Goal: Task Accomplishment & Management: Use online tool/utility

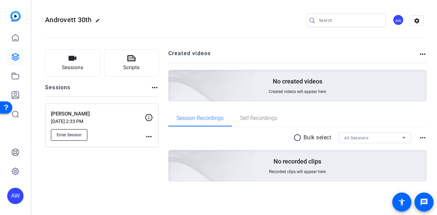
click at [67, 135] on span "Enter Session" at bounding box center [69, 134] width 25 height 5
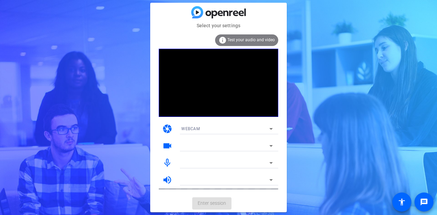
click at [259, 206] on mat-card-actions "Enter session" at bounding box center [218, 204] width 136 height 18
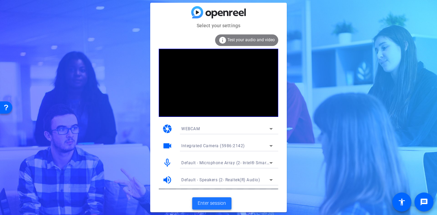
click at [220, 203] on span "Enter session" at bounding box center [211, 203] width 28 height 7
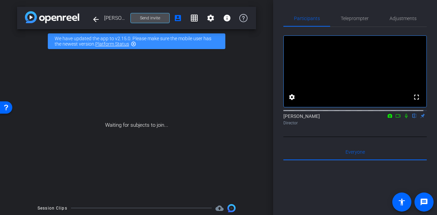
click at [145, 15] on span at bounding box center [150, 18] width 39 height 16
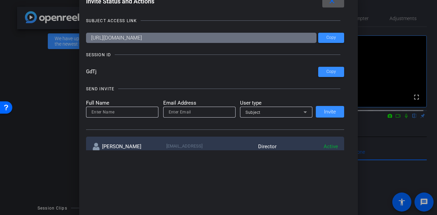
click at [112, 114] on input at bounding box center [121, 112] width 61 height 8
type input "[PERSON_NAME]"
type input "mark@androvett.com"
click at [256, 121] on div at bounding box center [276, 122] width 72 height 8
click at [257, 118] on div at bounding box center [276, 122] width 72 height 8
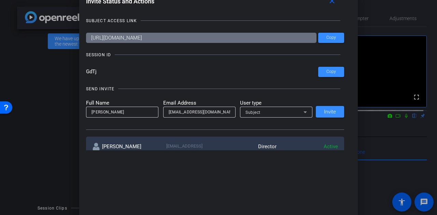
click at [267, 114] on div "Subject" at bounding box center [274, 112] width 58 height 9
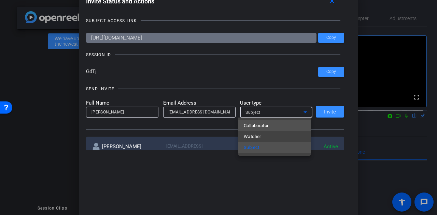
click at [275, 124] on mat-option "Collaborator" at bounding box center [274, 125] width 72 height 11
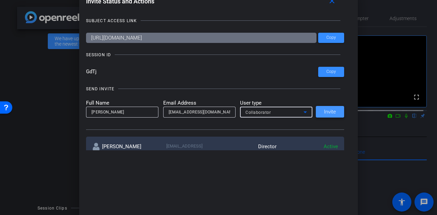
click at [322, 112] on span at bounding box center [330, 112] width 28 height 16
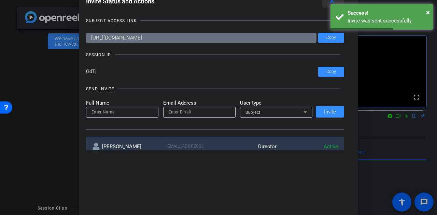
click at [334, 2] on mat-icon "close" at bounding box center [331, 1] width 9 height 9
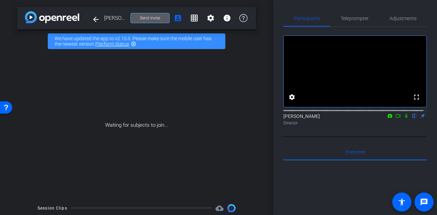
click at [277, 132] on div "Participants Teleprompter Adjustments fullscreen settings Alyssa Woulfe flip Di…" at bounding box center [355, 107] width 164 height 215
click at [277, 110] on div "Participants Teleprompter Adjustments fullscreen settings Alyssa Woulfe flip Di…" at bounding box center [355, 107] width 164 height 215
click at [276, 109] on div "Participants Teleprompter Adjustments fullscreen settings Alyssa Woulfe flip Di…" at bounding box center [355, 107] width 164 height 215
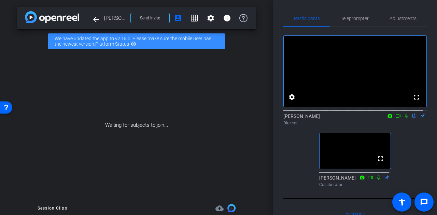
click at [290, 170] on div "fullscreen settings [PERSON_NAME] flip Director fullscreen [PERSON_NAME] Collab…" at bounding box center [354, 108] width 143 height 163
click at [285, 144] on div "fullscreen settings [PERSON_NAME] flip Director fullscreen [PERSON_NAME] Collab…" at bounding box center [354, 108] width 143 height 163
click at [297, 186] on div "fullscreen settings [PERSON_NAME] flip Director fullscreen [PERSON_NAME] Collab…" at bounding box center [354, 108] width 143 height 163
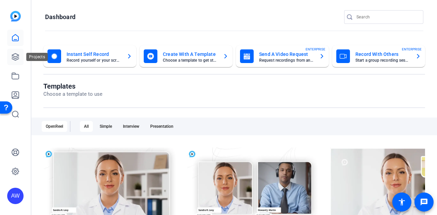
click at [17, 59] on icon at bounding box center [15, 57] width 7 height 7
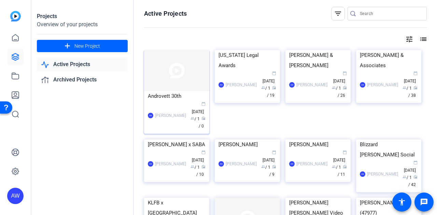
click at [179, 73] on img at bounding box center [176, 70] width 65 height 41
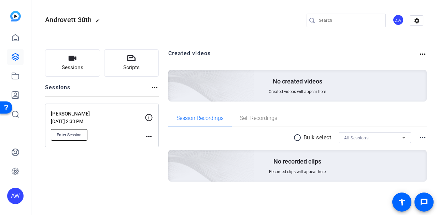
click at [63, 135] on span "Enter Session" at bounding box center [69, 134] width 25 height 5
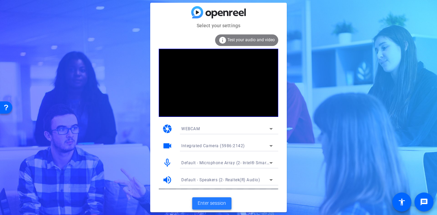
click at [222, 204] on span "Enter session" at bounding box center [211, 203] width 28 height 7
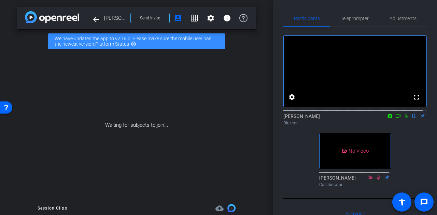
click at [285, 166] on div "fullscreen settings [PERSON_NAME] flip Director No Video [PERSON_NAME] Collabor…" at bounding box center [354, 108] width 143 height 163
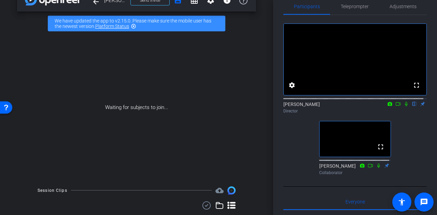
scroll to position [17, 0]
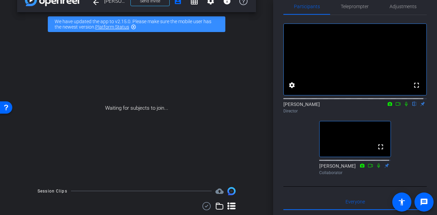
click at [294, 150] on div "fullscreen settings [PERSON_NAME] flip Director fullscreen [PERSON_NAME] Collab…" at bounding box center [354, 96] width 143 height 163
click at [295, 143] on div "fullscreen settings [PERSON_NAME] flip Director fullscreen [PERSON_NAME] Collab…" at bounding box center [354, 96] width 143 height 163
click at [290, 167] on div "fullscreen settings [PERSON_NAME] flip Director fullscreen [PERSON_NAME] Collab…" at bounding box center [354, 96] width 143 height 163
click at [422, 145] on div "fullscreen settings [PERSON_NAME] flip Director fullscreen [PERSON_NAME] Collab…" at bounding box center [354, 96] width 143 height 163
click at [286, 139] on div "fullscreen settings [PERSON_NAME] flip Director fullscreen [PERSON_NAME] Collab…" at bounding box center [354, 96] width 143 height 163
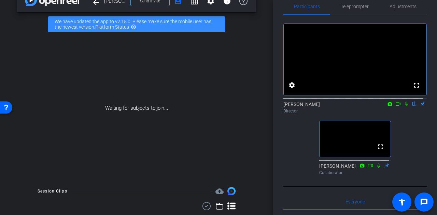
click at [283, 141] on div "fullscreen settings [PERSON_NAME] flip Director fullscreen [PERSON_NAME] Collab…" at bounding box center [354, 96] width 143 height 163
click at [303, 145] on div "fullscreen settings [PERSON_NAME] flip Director fullscreen [PERSON_NAME] Collab…" at bounding box center [354, 96] width 143 height 163
click at [277, 138] on div "Participants Teleprompter Adjustments fullscreen settings [PERSON_NAME] flip Di…" at bounding box center [355, 107] width 164 height 215
click at [288, 139] on div "fullscreen settings [PERSON_NAME] flip Director fullscreen [PERSON_NAME] Collab…" at bounding box center [354, 96] width 143 height 163
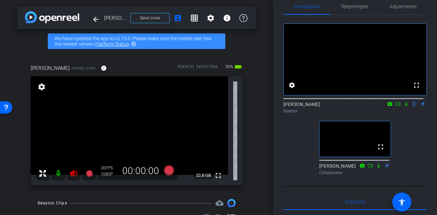
click at [74, 173] on icon at bounding box center [73, 173] width 7 height 7
click at [299, 155] on div "fullscreen settings [PERSON_NAME] flip Director fullscreen [PERSON_NAME] Collab…" at bounding box center [354, 96] width 143 height 163
click at [409, 7] on span "Adjustments" at bounding box center [402, 6] width 27 height 5
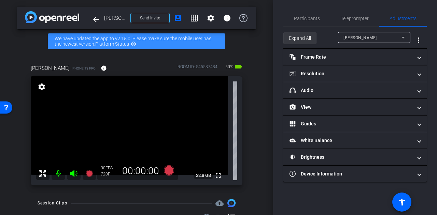
click at [298, 39] on span "Expand All" at bounding box center [300, 38] width 22 height 13
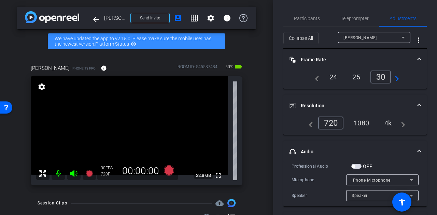
click at [385, 127] on div "4k" at bounding box center [388, 123] width 18 height 12
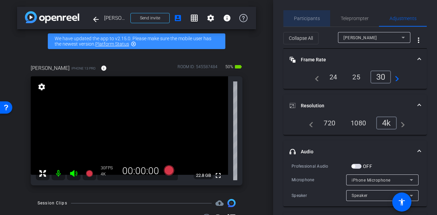
click at [309, 17] on span "Participants" at bounding box center [307, 18] width 26 height 5
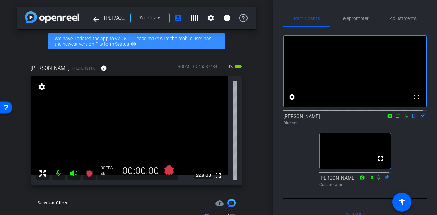
click at [283, 151] on div "fullscreen settings [PERSON_NAME] flip Director fullscreen [PERSON_NAME] Collab…" at bounding box center [354, 108] width 143 height 163
click at [292, 153] on div "fullscreen settings [PERSON_NAME] flip Director fullscreen [PERSON_NAME] Collab…" at bounding box center [354, 108] width 143 height 163
click at [289, 162] on div "fullscreen settings [PERSON_NAME] flip Director fullscreen [PERSON_NAME] Collab…" at bounding box center [354, 108] width 143 height 163
click at [286, 163] on div "fullscreen settings [PERSON_NAME] flip Director fullscreen [PERSON_NAME] Collab…" at bounding box center [354, 108] width 143 height 163
click at [165, 171] on icon at bounding box center [169, 170] width 10 height 10
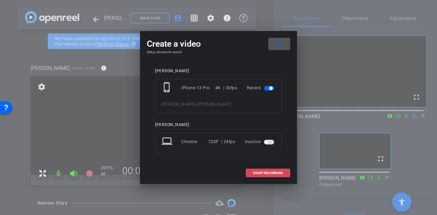
click at [257, 173] on span "START RECORDING" at bounding box center [268, 173] width 30 height 3
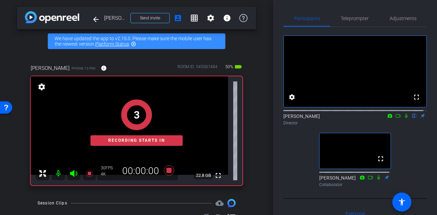
click at [410, 144] on div "fullscreen settings [PERSON_NAME] flip Director fullscreen [PERSON_NAME] Collab…" at bounding box center [354, 108] width 143 height 163
click at [403, 118] on icon at bounding box center [405, 116] width 5 height 5
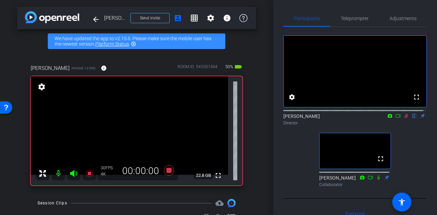
click at [254, 148] on div "arrow_back [PERSON_NAME] Back to project Send invite account_box grid_on settin…" at bounding box center [136, 107] width 273 height 215
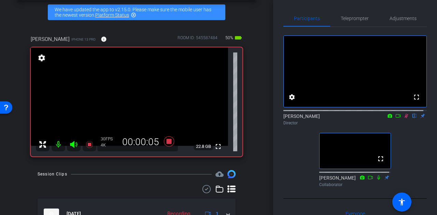
scroll to position [28, 0]
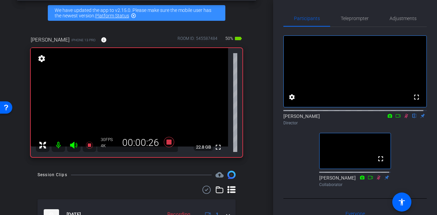
click at [167, 143] on icon at bounding box center [169, 142] width 10 height 10
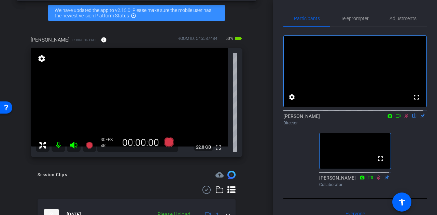
click at [167, 143] on icon at bounding box center [169, 142] width 10 height 10
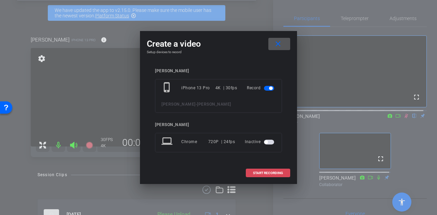
click at [280, 177] on span at bounding box center [268, 173] width 44 height 16
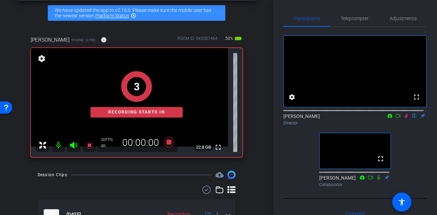
click at [255, 158] on div "arrow_back [PERSON_NAME] Back to project Send invite account_box grid_on settin…" at bounding box center [136, 79] width 273 height 215
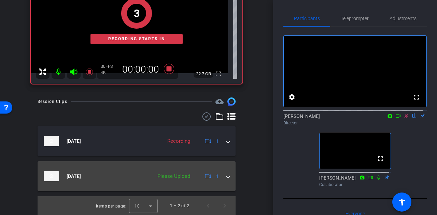
click at [165, 174] on div "Please Upload" at bounding box center [174, 177] width 40 height 8
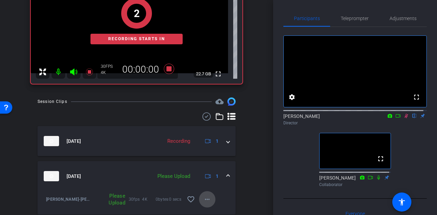
click at [204, 197] on mat-icon "more_horiz" at bounding box center [207, 199] width 8 height 8
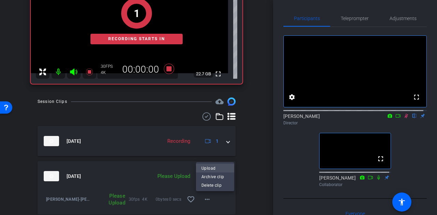
click at [209, 170] on span "Upload" at bounding box center [214, 168] width 27 height 8
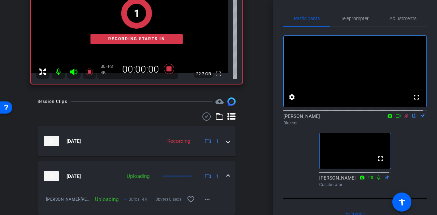
click at [237, 168] on div "Session Clips cloud_upload [DATE] Recording 1 [DATE] Uploading 1 [PERSON_NAME]-…" at bounding box center [136, 169] width 239 height 142
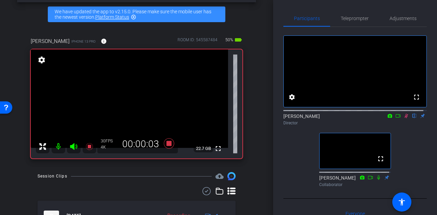
scroll to position [27, 0]
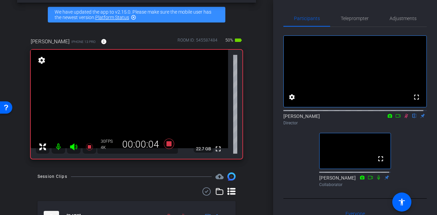
click at [256, 136] on div "arrow_back [PERSON_NAME] Back to project Send invite account_box grid_on settin…" at bounding box center [136, 80] width 273 height 215
click at [246, 120] on div "[PERSON_NAME] iPhone 13 Pro info ROOM ID: 545587484 50% battery_std fullscreen …" at bounding box center [136, 96] width 239 height 139
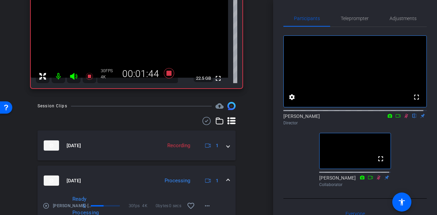
scroll to position [126, 0]
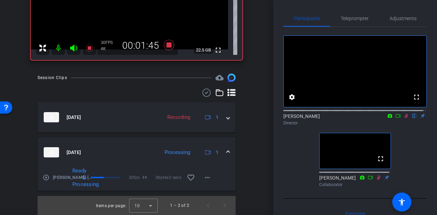
click at [129, 152] on mat-panel-title "[DATE]" at bounding box center [100, 152] width 112 height 10
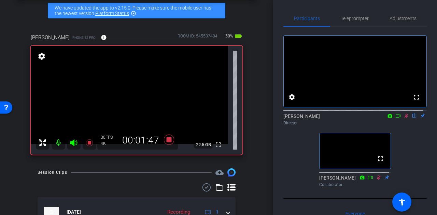
scroll to position [29, 0]
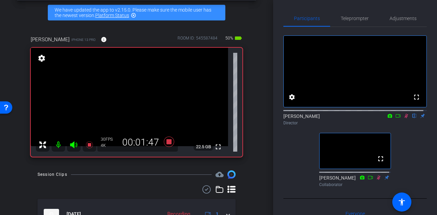
click at [252, 131] on div "[PERSON_NAME] iPhone 13 Pro info ROOM ID: 545587484 50% battery_std fullscreen …" at bounding box center [136, 94] width 239 height 139
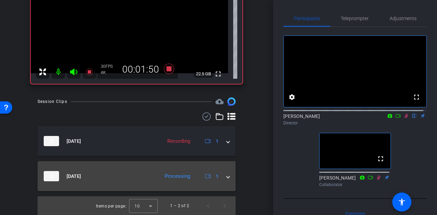
click at [81, 173] on span "[DATE]" at bounding box center [74, 176] width 14 height 7
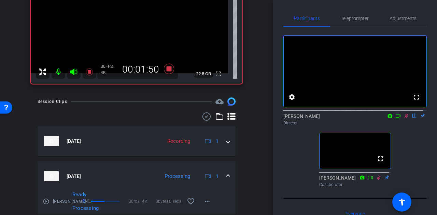
click at [47, 199] on mat-icon "play_circle_outline" at bounding box center [46, 201] width 7 height 7
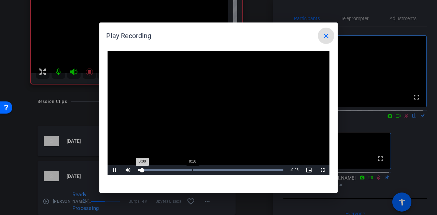
click at [192, 171] on div "Loaded : 100.00% 0:10 0:00" at bounding box center [210, 171] width 145 height 2
click at [248, 171] on div "0:20" at bounding box center [248, 171] width 0 height 2
click at [325, 35] on mat-icon "close" at bounding box center [326, 36] width 8 height 8
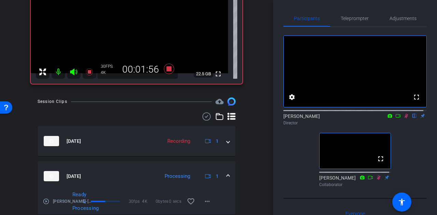
click at [249, 144] on div "Session Clips cloud_upload [DATE] Recording 1 [DATE] Processing 1 play_circle_o…" at bounding box center [136, 169] width 239 height 142
click at [171, 69] on icon at bounding box center [169, 69] width 16 height 12
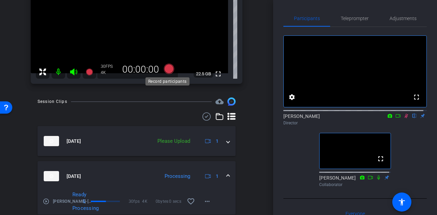
click at [171, 69] on icon at bounding box center [169, 69] width 10 height 10
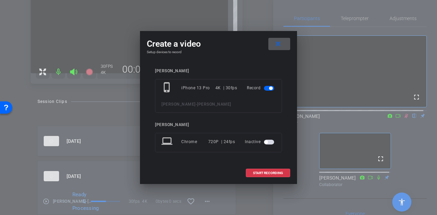
click at [253, 164] on div "[PERSON_NAME] phone_iphone iPhone 13 Pro 4K | 30fps Record [PERSON_NAME] - [PER…" at bounding box center [218, 115] width 143 height 107
click at [257, 179] on span at bounding box center [268, 173] width 44 height 16
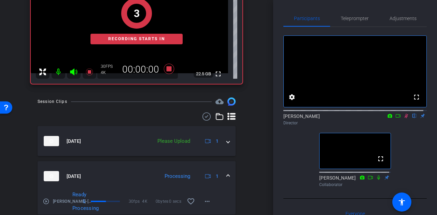
click at [254, 160] on div "arrow_back [PERSON_NAME] Back to project Send invite account_box grid_on settin…" at bounding box center [136, 107] width 273 height 215
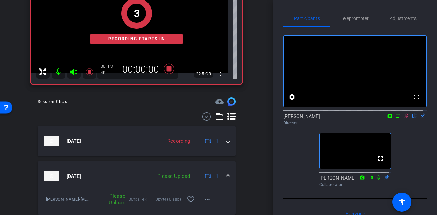
scroll to position [160, 0]
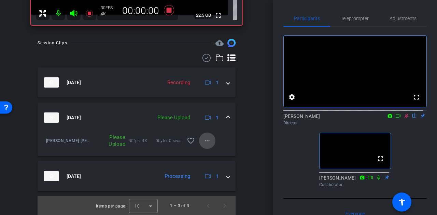
click at [203, 142] on mat-icon "more_horiz" at bounding box center [207, 141] width 8 height 8
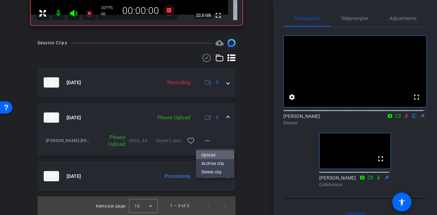
click at [210, 153] on span "Upload" at bounding box center [214, 155] width 27 height 8
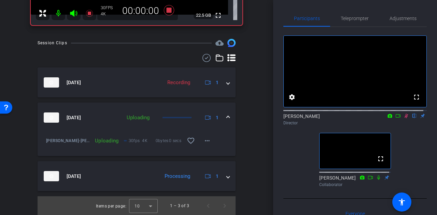
click at [238, 139] on div "Session Clips cloud_upload [DATE] Recording 1 [DATE] Uploading 1 [PERSON_NAME]-…" at bounding box center [136, 127] width 239 height 177
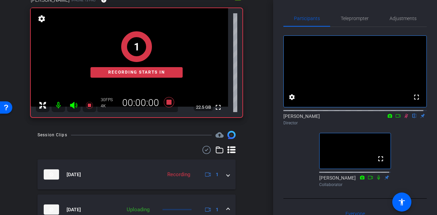
scroll to position [49, 0]
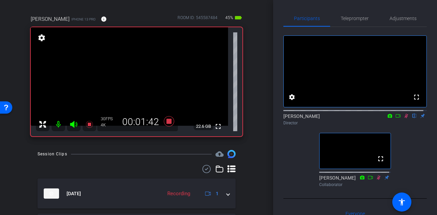
click at [254, 107] on div "arrow_back [PERSON_NAME] Back to project Send invite account_box grid_on settin…" at bounding box center [136, 58] width 273 height 215
click at [254, 131] on div "arrow_back [PERSON_NAME] Back to project Send invite account_box grid_on settin…" at bounding box center [136, 58] width 273 height 215
click at [255, 115] on div "arrow_back [PERSON_NAME] Back to project Send invite account_box grid_on settin…" at bounding box center [136, 58] width 273 height 215
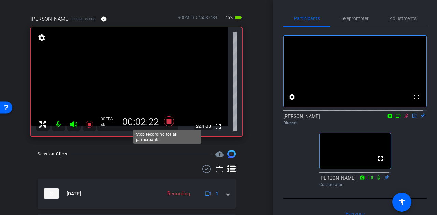
click at [169, 123] on icon at bounding box center [169, 121] width 10 height 10
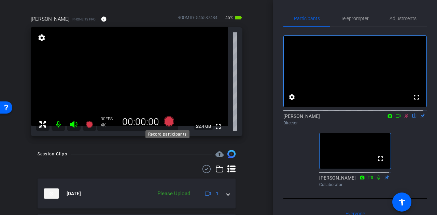
click at [168, 122] on icon at bounding box center [169, 121] width 10 height 10
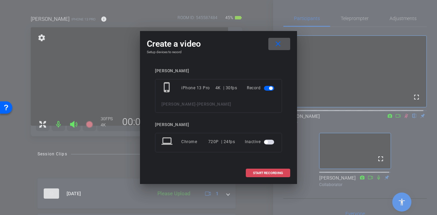
click at [257, 172] on span "START RECORDING" at bounding box center [268, 173] width 30 height 3
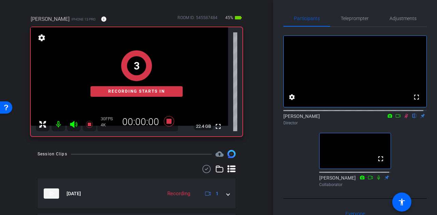
click at [255, 120] on div "arrow_back [PERSON_NAME] Back to project Send invite account_box grid_on settin…" at bounding box center [136, 58] width 273 height 215
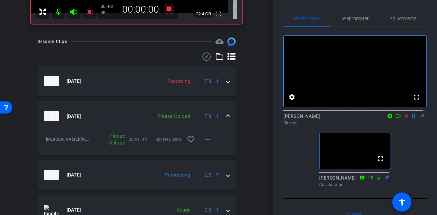
scroll to position [162, 0]
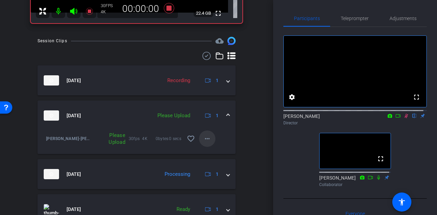
click at [205, 143] on mat-icon "more_horiz" at bounding box center [207, 139] width 8 height 8
click at [213, 152] on span "Upload" at bounding box center [214, 153] width 27 height 8
click at [250, 140] on div "Session Clips cloud_upload [DATE] Recording 1 [DATE] Uploading 1 [PERSON_NAME]-…" at bounding box center [136, 143] width 239 height 212
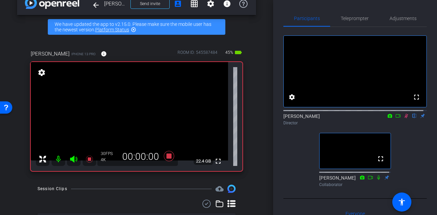
scroll to position [14, 0]
click at [253, 129] on div "arrow_back [PERSON_NAME] Back to project Send invite account_box grid_on settin…" at bounding box center [136, 93] width 273 height 215
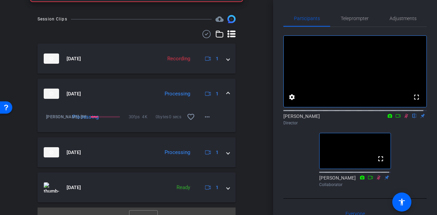
scroll to position [196, 0]
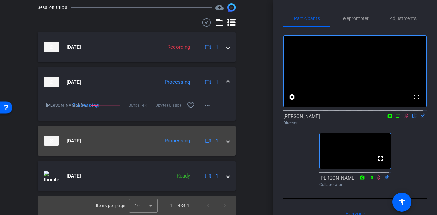
click at [159, 134] on mat-expansion-panel-header "[DATE] Processing 1" at bounding box center [137, 141] width 198 height 30
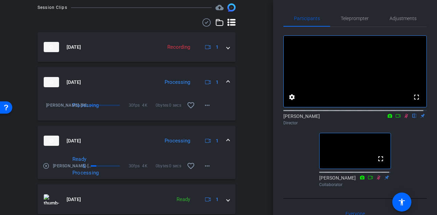
click at [148, 135] on mat-expansion-panel-header "[DATE] Processing 1" at bounding box center [137, 141] width 198 height 30
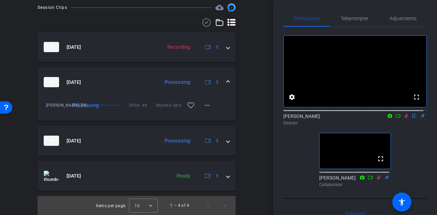
click at [146, 82] on mat-panel-title "[DATE]" at bounding box center [100, 82] width 112 height 10
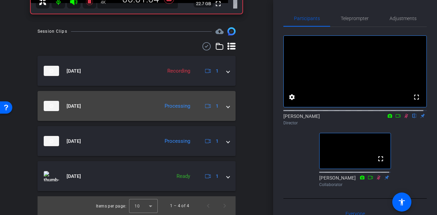
click at [122, 102] on mat-panel-title "[DATE]" at bounding box center [100, 106] width 112 height 10
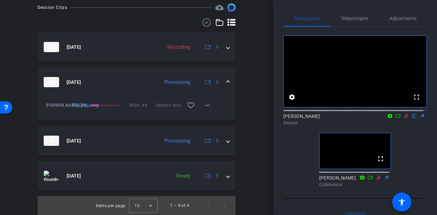
click at [251, 113] on div "Session Clips cloud_upload [DATE] Recording 1 [DATE] Processing 1 [PERSON_NAME]…" at bounding box center [136, 109] width 239 height 212
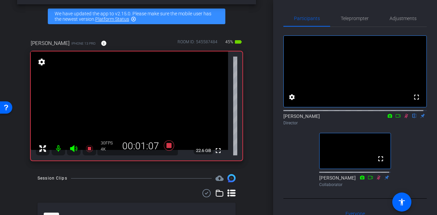
scroll to position [25, 0]
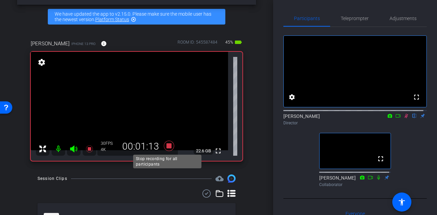
click at [167, 148] on icon at bounding box center [169, 146] width 10 height 10
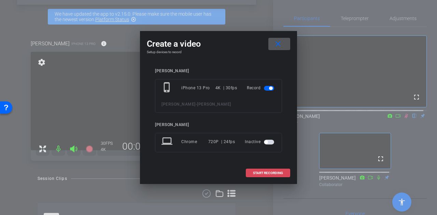
click at [259, 172] on span "START RECORDING" at bounding box center [268, 173] width 30 height 3
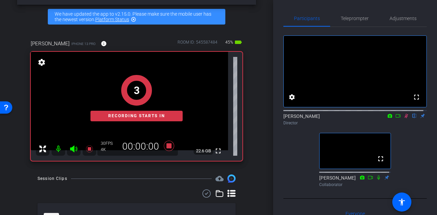
click at [247, 139] on div "[PERSON_NAME] iPhone 13 Pro info ROOM ID: 545587484 45% battery_std fullscreen …" at bounding box center [136, 98] width 239 height 139
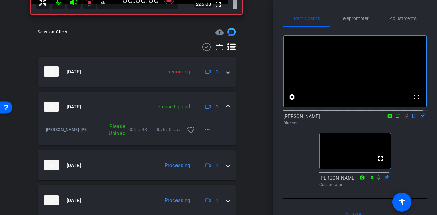
scroll to position [175, 0]
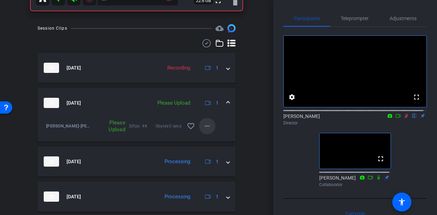
click at [205, 130] on mat-icon "more_horiz" at bounding box center [207, 126] width 8 height 8
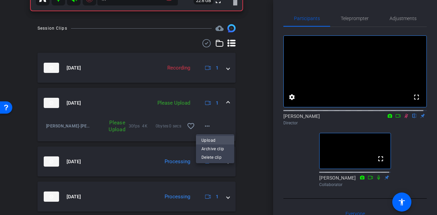
click at [215, 140] on span "Upload" at bounding box center [214, 140] width 27 height 8
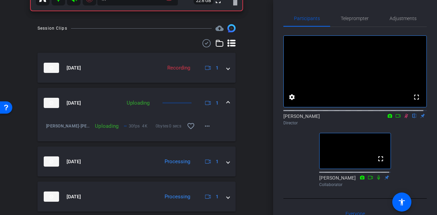
click at [249, 133] on div "Session Clips cloud_upload [DATE] Recording 1 [DATE] Uploading 1 [PERSON_NAME]-…" at bounding box center [136, 147] width 239 height 247
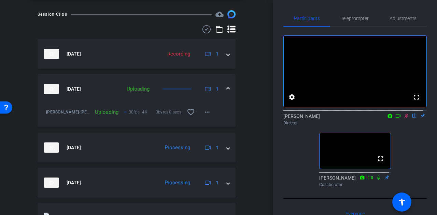
scroll to position [193, 0]
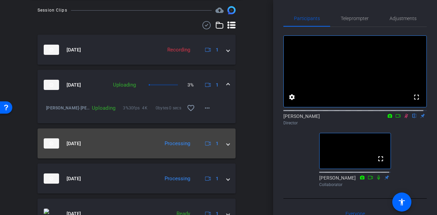
click at [149, 146] on mat-panel-title "[DATE]" at bounding box center [100, 143] width 112 height 10
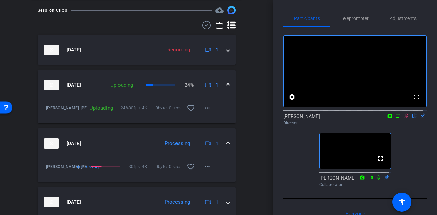
click at [257, 136] on div "arrow_back [PERSON_NAME] Back to project Send invite account_box grid_on settin…" at bounding box center [136, 107] width 273 height 215
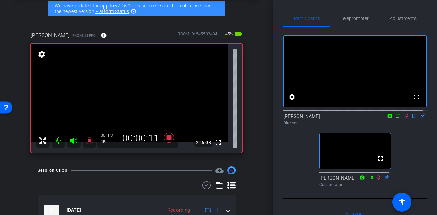
scroll to position [32, 0]
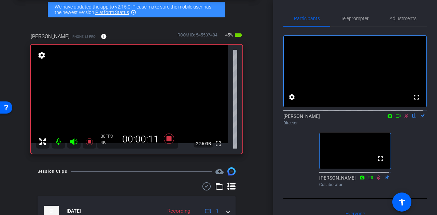
click at [253, 124] on div "arrow_back [PERSON_NAME] Back to project Send invite account_box grid_on settin…" at bounding box center [136, 75] width 273 height 215
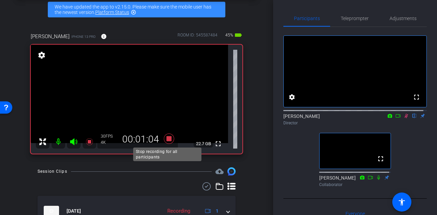
click at [166, 140] on icon at bounding box center [169, 139] width 10 height 10
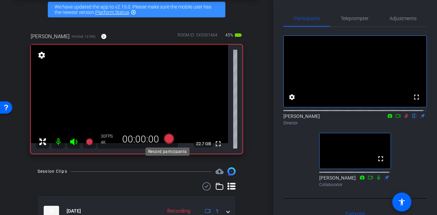
click at [166, 140] on icon at bounding box center [169, 139] width 10 height 10
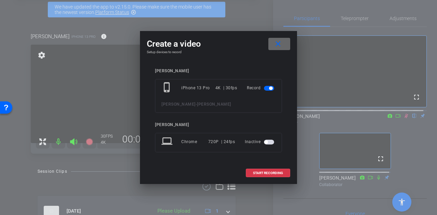
click at [283, 46] on span at bounding box center [279, 44] width 22 height 16
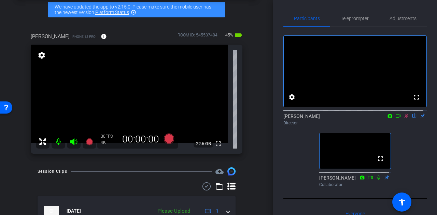
click at [404, 118] on icon at bounding box center [405, 116] width 5 height 5
click at [259, 152] on div "arrow_back [PERSON_NAME] Back to project Send invite account_box grid_on settin…" at bounding box center [136, 75] width 273 height 215
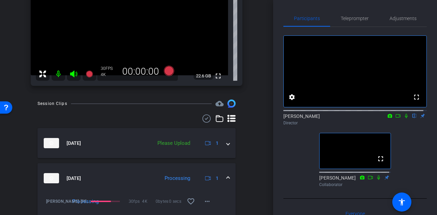
scroll to position [101, 0]
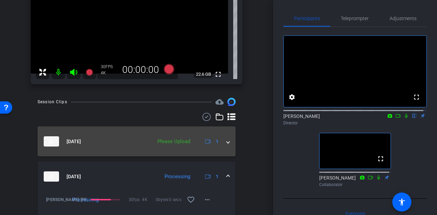
click at [176, 146] on mat-panel-description "Please Upload 1" at bounding box center [187, 141] width 67 height 10
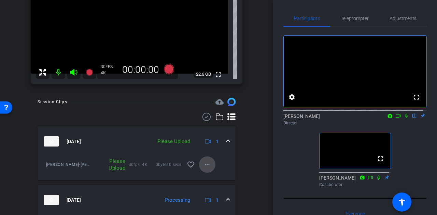
click at [206, 170] on span at bounding box center [207, 165] width 16 height 16
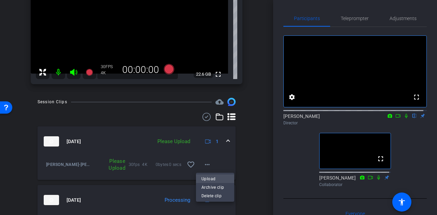
click at [213, 176] on span "Upload" at bounding box center [214, 179] width 27 height 8
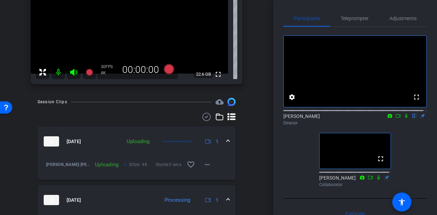
click at [258, 153] on div "arrow_back [PERSON_NAME] Back to project Send invite account_box grid_on settin…" at bounding box center [136, 107] width 273 height 215
click at [257, 161] on div "arrow_back [PERSON_NAME] Back to project Send invite account_box grid_on settin…" at bounding box center [136, 107] width 273 height 215
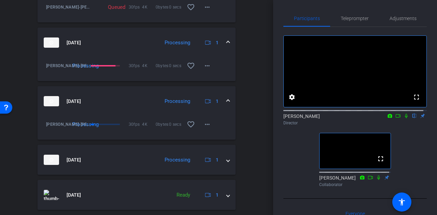
scroll to position [260, 0]
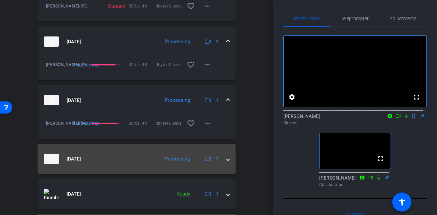
click at [144, 149] on mat-expansion-panel-header "[DATE] Processing 1" at bounding box center [137, 159] width 198 height 30
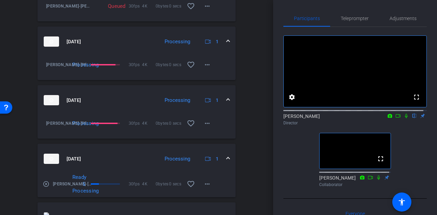
click at [118, 149] on mat-expansion-panel-header "[DATE] Processing 1" at bounding box center [137, 159] width 198 height 30
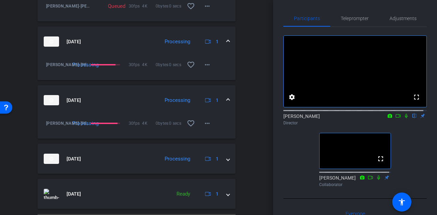
click at [260, 149] on div "arrow_back [PERSON_NAME] Back to project Send invite account_box grid_on settin…" at bounding box center [136, 107] width 273 height 215
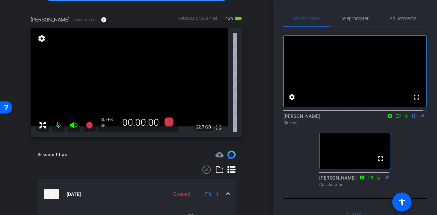
scroll to position [0, 0]
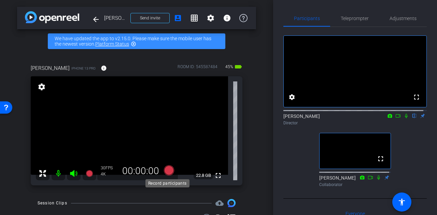
click at [169, 169] on icon at bounding box center [169, 170] width 10 height 10
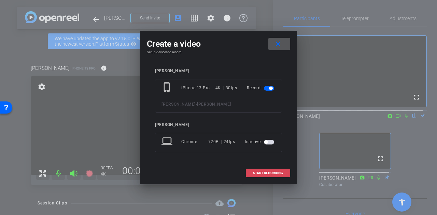
click at [269, 172] on span "START RECORDING" at bounding box center [268, 173] width 30 height 3
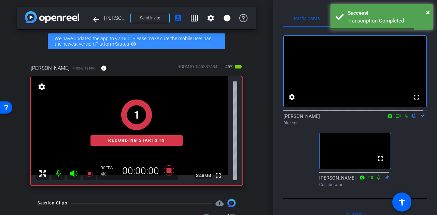
click at [403, 118] on icon at bounding box center [405, 116] width 5 height 5
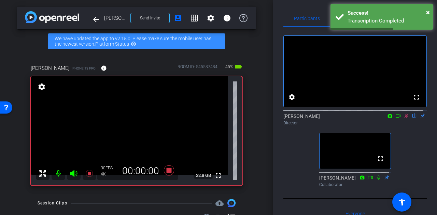
click at [282, 159] on div "Participants Teleprompter Adjustments fullscreen settings [PERSON_NAME] flip Di…" at bounding box center [355, 107] width 164 height 215
click at [258, 145] on div "arrow_back [PERSON_NAME] Back to project Send invite account_box grid_on settin…" at bounding box center [136, 107] width 273 height 215
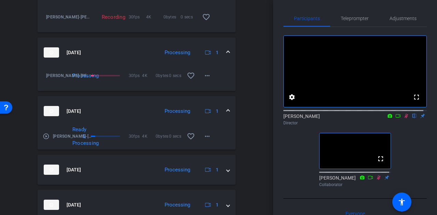
scroll to position [251, 0]
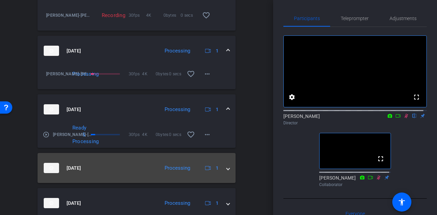
click at [135, 164] on mat-panel-title "[DATE]" at bounding box center [100, 168] width 112 height 10
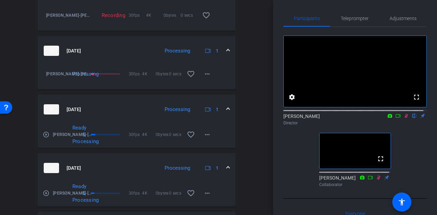
click at [135, 164] on mat-panel-title "[DATE]" at bounding box center [100, 168] width 112 height 10
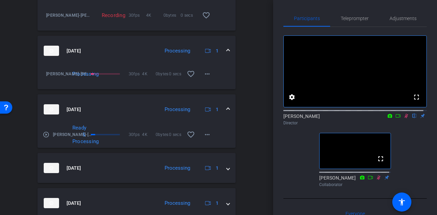
click at [128, 118] on mat-expansion-panel-header "[DATE] Processing 1" at bounding box center [137, 109] width 198 height 30
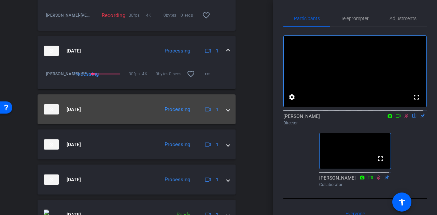
scroll to position [289, 0]
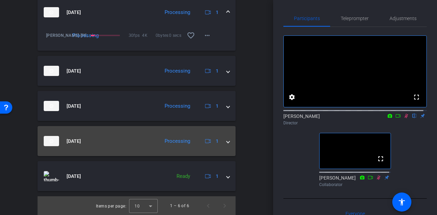
click at [127, 138] on mat-panel-title "[DATE]" at bounding box center [100, 141] width 112 height 10
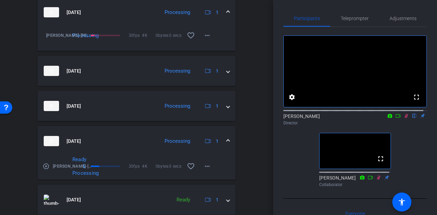
click at [114, 137] on mat-panel-title "[DATE]" at bounding box center [100, 141] width 112 height 10
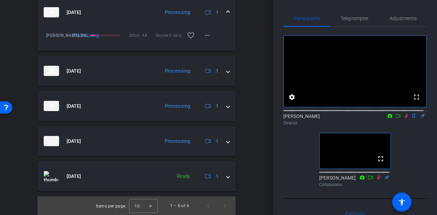
click at [245, 144] on div "Session Clips cloud_upload [DATE] Recording 1 [PERSON_NAME]-[PERSON_NAME]-2025-…" at bounding box center [136, 63] width 239 height 306
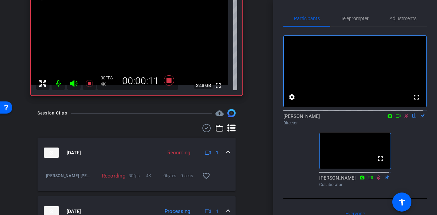
scroll to position [59, 0]
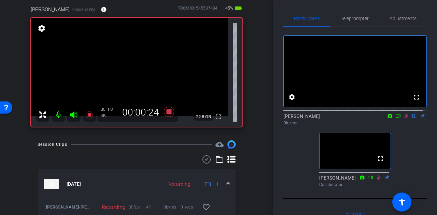
click at [255, 108] on div "arrow_back [PERSON_NAME] Back to project Send invite account_box grid_on settin…" at bounding box center [136, 48] width 273 height 215
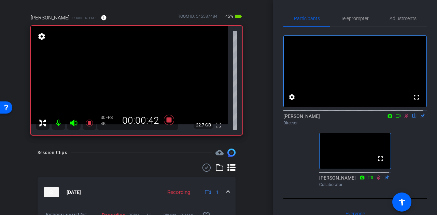
scroll to position [42, 0]
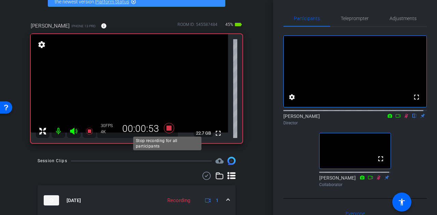
click at [167, 128] on icon at bounding box center [169, 128] width 10 height 10
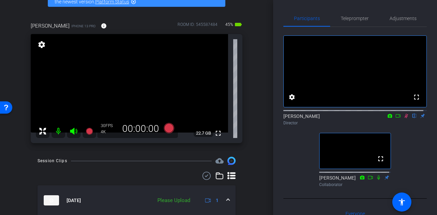
click at [404, 118] on icon at bounding box center [405, 116] width 5 height 5
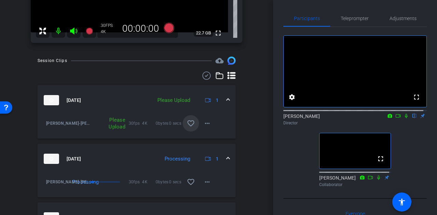
scroll to position [145, 0]
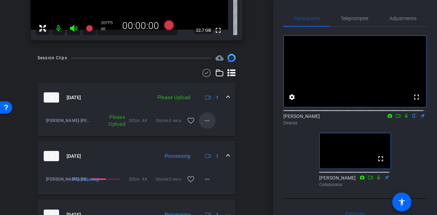
click at [199, 120] on span at bounding box center [207, 121] width 16 height 16
click at [215, 135] on span "Upload" at bounding box center [214, 135] width 27 height 8
click at [252, 132] on div "arrow_back [PERSON_NAME] Back to project Send invite account_box grid_on settin…" at bounding box center [136, 107] width 273 height 215
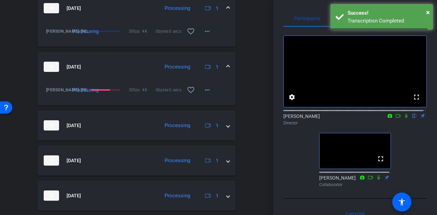
scroll to position [289, 0]
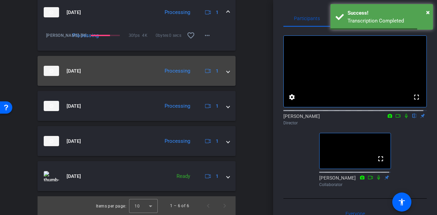
click at [130, 63] on mat-expansion-panel-header "[DATE] Processing 1" at bounding box center [137, 71] width 198 height 30
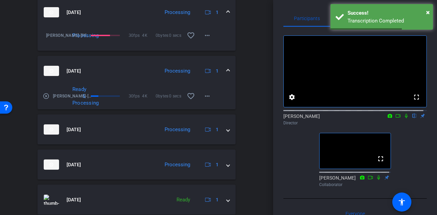
click at [151, 66] on mat-panel-title "[DATE]" at bounding box center [100, 71] width 112 height 10
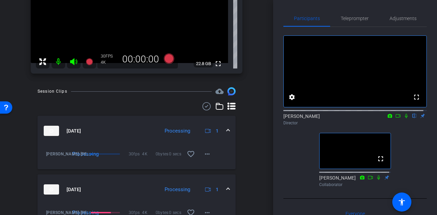
scroll to position [118, 0]
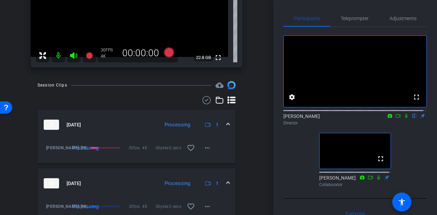
click at [254, 165] on div "arrow_back [PERSON_NAME] Back to project Send invite account_box grid_on settin…" at bounding box center [136, 107] width 273 height 215
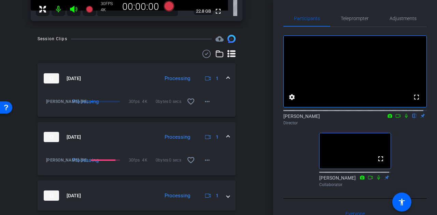
scroll to position [192, 0]
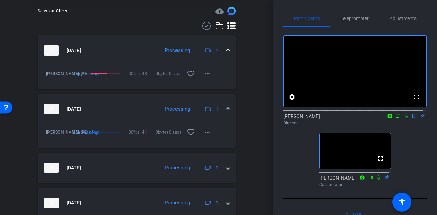
click at [252, 119] on div "arrow_back [PERSON_NAME] Back to project Send invite account_box grid_on settin…" at bounding box center [136, 107] width 273 height 215
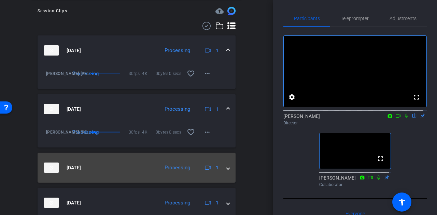
click at [147, 154] on mat-expansion-panel-header "[DATE] Processing 1" at bounding box center [137, 168] width 198 height 30
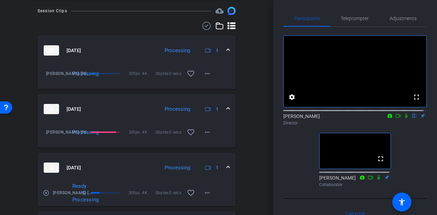
click at [125, 156] on mat-expansion-panel-header "[DATE] Processing 1" at bounding box center [137, 168] width 198 height 30
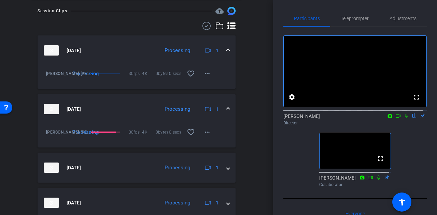
click at [251, 149] on div "Session Clips cloud_upload [DATE] Processing 1 [PERSON_NAME]-[PERSON_NAME]-2025…" at bounding box center [136, 160] width 239 height 306
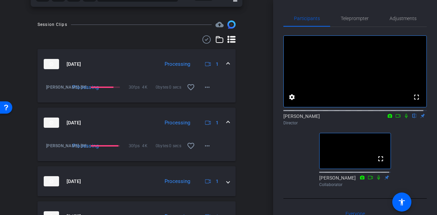
scroll to position [181, 0]
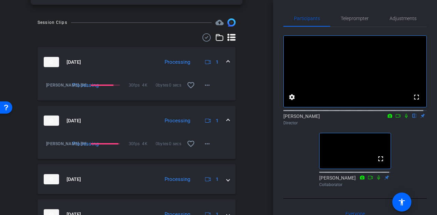
click at [134, 122] on mat-panel-title "[DATE]" at bounding box center [100, 121] width 112 height 10
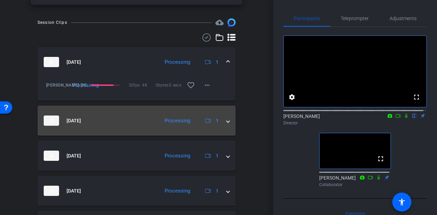
click at [115, 120] on mat-panel-title "[DATE]" at bounding box center [100, 121] width 112 height 10
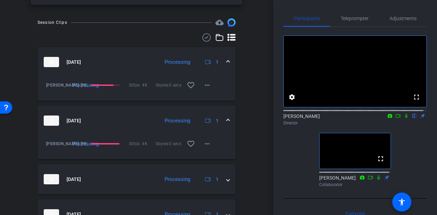
click at [251, 135] on div "Session Clips cloud_upload [DATE] Processing 1 [PERSON_NAME]-[PERSON_NAME]-2025…" at bounding box center [136, 171] width 239 height 306
click at [403, 118] on icon at bounding box center [405, 116] width 5 height 5
click at [247, 131] on div "Session Clips cloud_upload [DATE] Processing 1 [PERSON_NAME]-[PERSON_NAME]-2025…" at bounding box center [136, 171] width 239 height 306
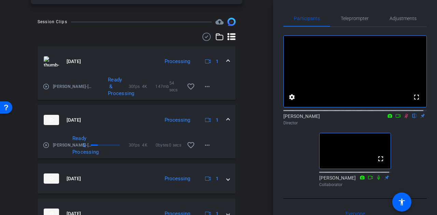
scroll to position [182, 0]
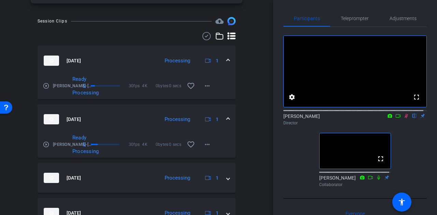
click at [404, 118] on icon at bounding box center [406, 116] width 4 height 4
click at [249, 128] on div "Session Clips cloud_upload [DATE] Processing 1 play_circle_outline [PERSON_NAME…" at bounding box center [136, 170] width 239 height 306
click at [142, 129] on mat-expansion-panel-header "[DATE] Processing 1" at bounding box center [137, 119] width 198 height 30
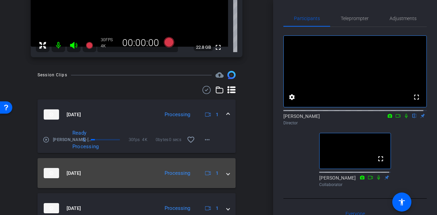
scroll to position [128, 0]
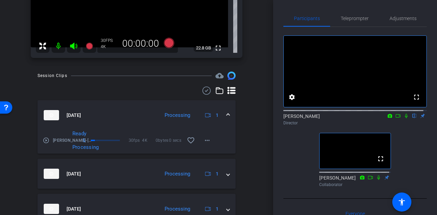
click at [127, 120] on mat-expansion-panel-header "[DATE] Processing 1" at bounding box center [137, 115] width 198 height 30
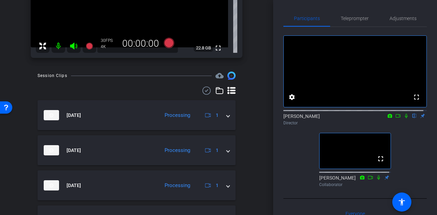
click at [250, 134] on div "Session Clips cloud_upload [DATE] Processing 1 play_circle_outline [PERSON_NAME…" at bounding box center [136, 201] width 239 height 259
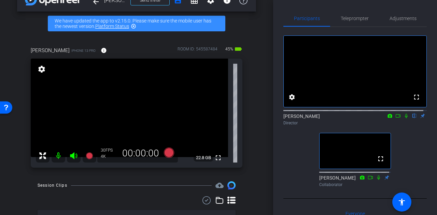
scroll to position [0, 0]
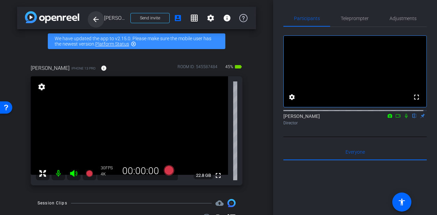
click at [95, 19] on mat-icon "arrow_back" at bounding box center [96, 19] width 8 height 8
